Goal: Transaction & Acquisition: Purchase product/service

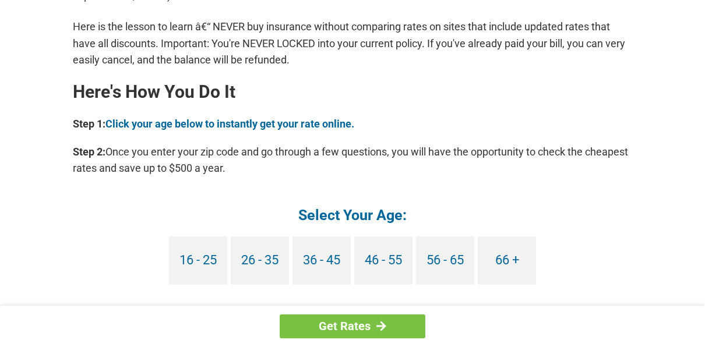
scroll to position [1106, 0]
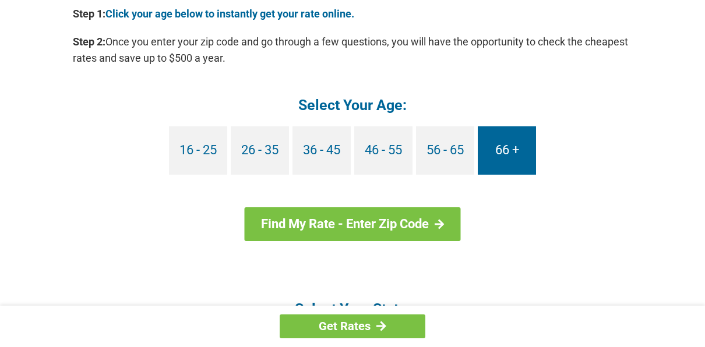
click at [485, 156] on link "66 +" at bounding box center [506, 150] width 58 height 48
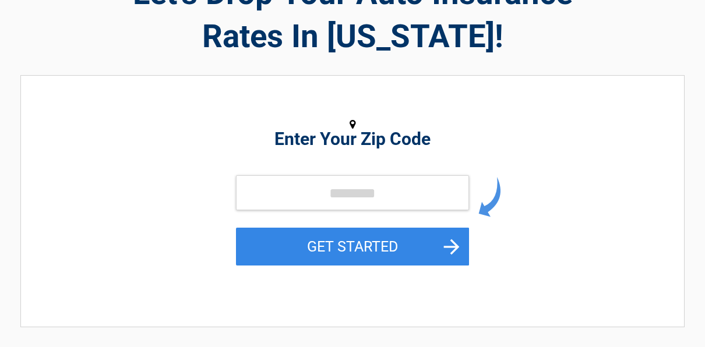
scroll to position [116, 0]
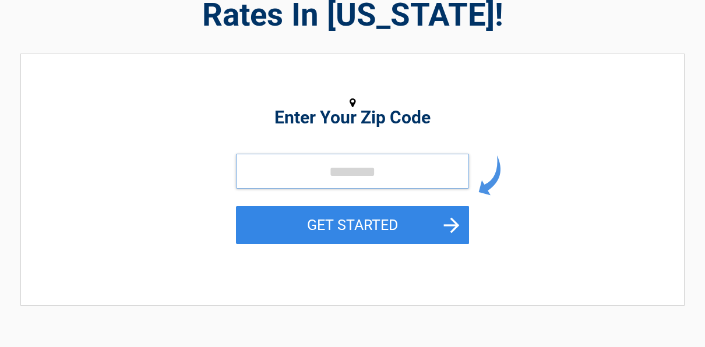
click at [307, 180] on input "tel" at bounding box center [352, 171] width 233 height 35
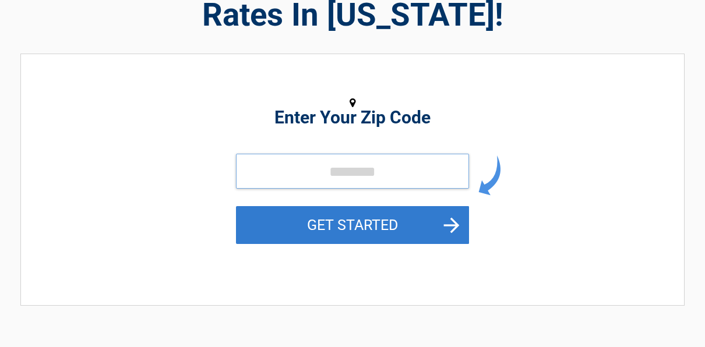
type input "*****"
click at [335, 224] on button "GET STARTED" at bounding box center [352, 225] width 233 height 38
